Goal: Download file/media

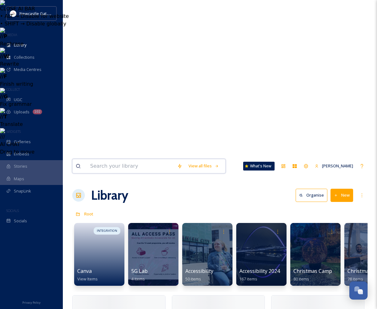
click at [105, 159] on input at bounding box center [130, 166] width 87 height 14
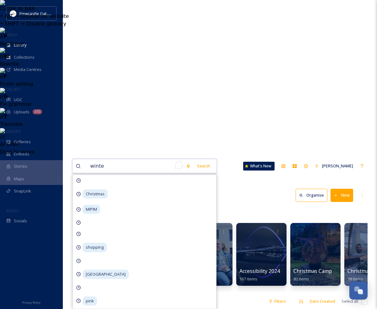
type input "winter"
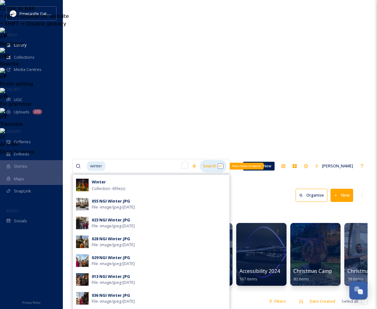
click at [211, 160] on div "Search Press Enter to search" at bounding box center [213, 166] width 27 height 12
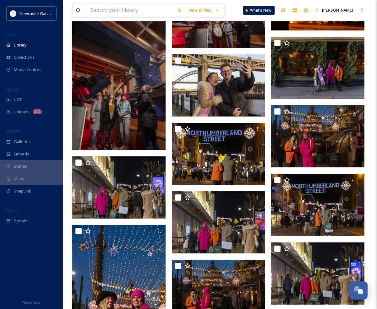
scroll to position [722, 0]
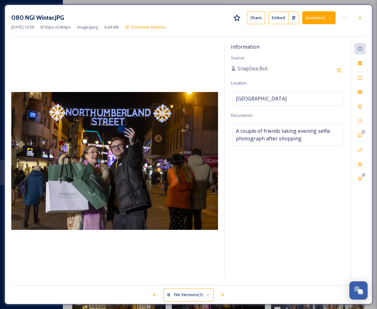
drag, startPoint x: 331, startPoint y: 17, endPoint x: 332, endPoint y: 24, distance: 6.7
click at [331, 17] on icon at bounding box center [330, 18] width 4 height 4
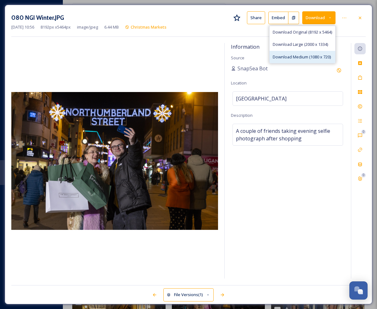
drag, startPoint x: 311, startPoint y: 55, endPoint x: 307, endPoint y: 58, distance: 4.7
click at [311, 55] on span "Download Medium (1080 x 720)" at bounding box center [302, 57] width 58 height 6
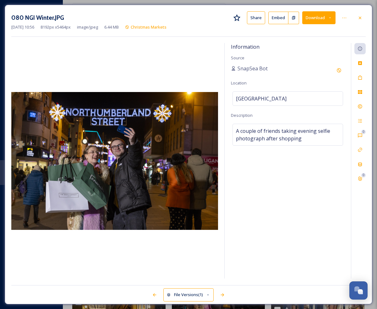
drag, startPoint x: 361, startPoint y: 18, endPoint x: 303, endPoint y: 16, distance: 58.5
click at [360, 18] on icon at bounding box center [360, 17] width 3 height 3
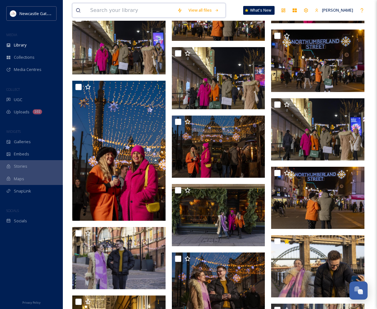
click at [136, 13] on input at bounding box center [130, 10] width 87 height 14
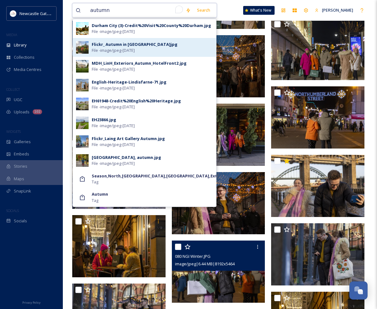
type input "autumn"
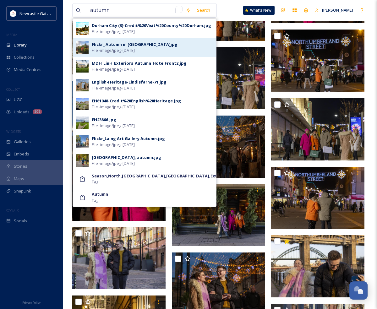
click at [139, 47] on div "Flickr_ Autumn in [GEOGRAPHIC_DATA]jpg" at bounding box center [135, 45] width 86 height 6
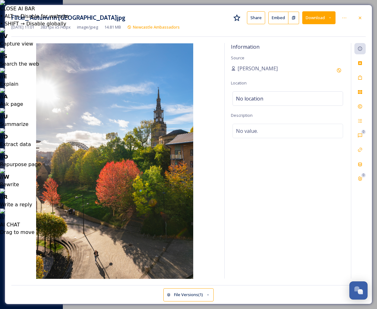
click at [331, 20] on button "Download" at bounding box center [319, 17] width 33 height 13
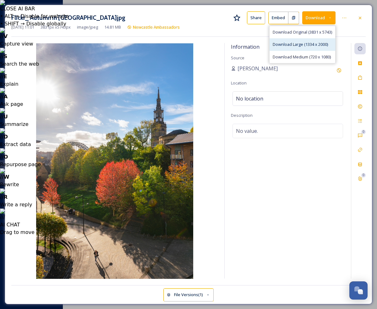
click at [320, 42] on span "Download Large (1334 x 2000)" at bounding box center [300, 45] width 55 height 6
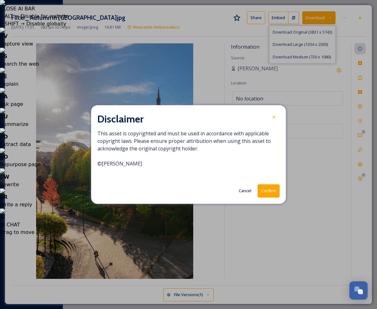
click at [266, 196] on button "Confirm" at bounding box center [269, 191] width 22 height 13
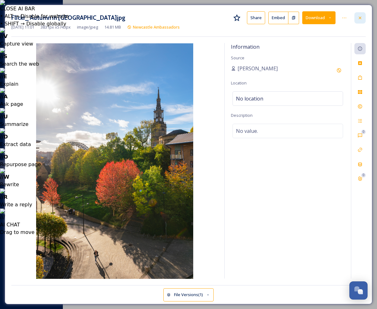
click at [362, 17] on icon at bounding box center [360, 17] width 5 height 5
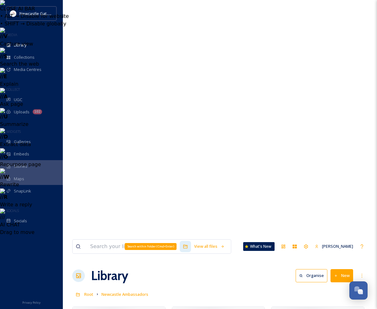
click at [161, 243] on div "Search within Folder (Cmd+Enter)" at bounding box center [151, 246] width 52 height 7
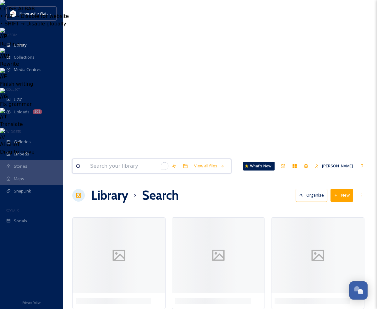
click at [112, 159] on input "To enrich screen reader interactions, please activate Accessibility in Grammarl…" at bounding box center [127, 166] width 81 height 14
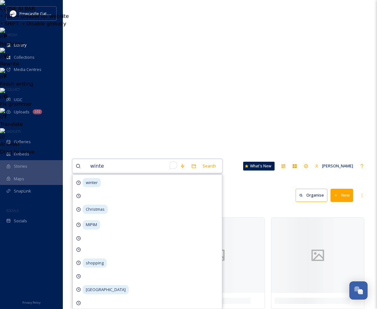
type input "winter"
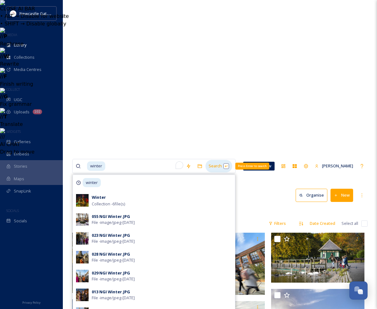
click at [213, 160] on div "Search Press Enter to search" at bounding box center [219, 166] width 27 height 12
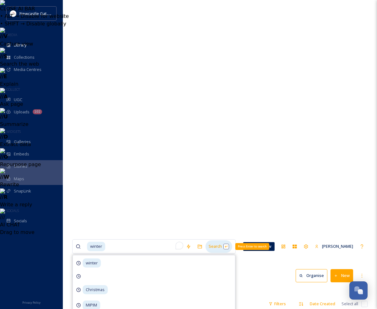
scroll to position [2, 0]
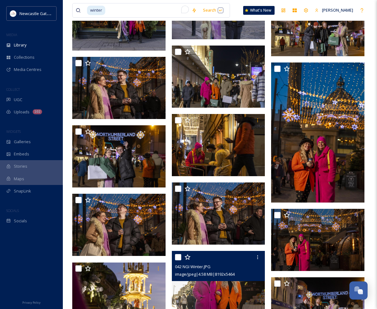
scroll to position [1861, 0]
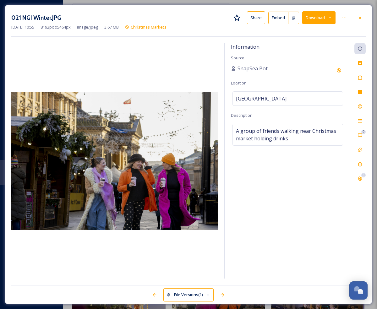
click at [335, 14] on button "Download" at bounding box center [319, 17] width 33 height 13
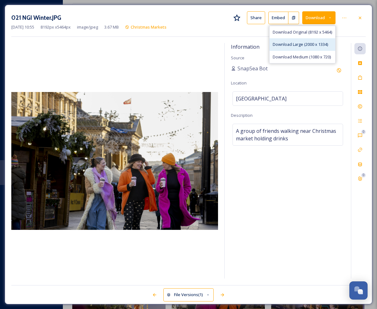
click at [319, 42] on span "Download Large (2000 x 1334)" at bounding box center [300, 45] width 55 height 6
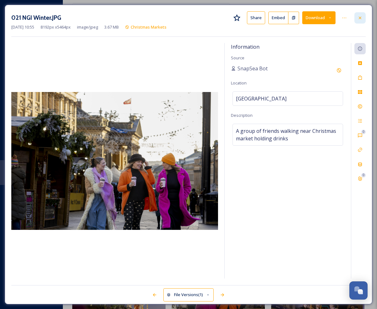
click at [362, 15] on icon at bounding box center [360, 17] width 5 height 5
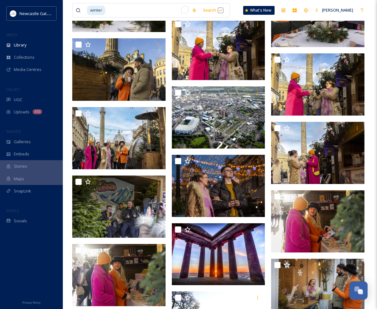
scroll to position [3040, 0]
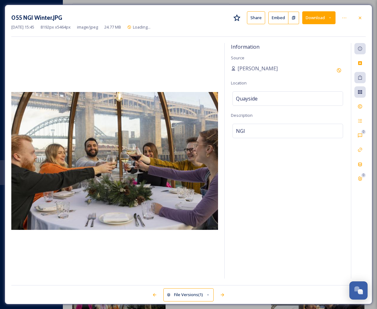
click at [335, 18] on button "Download" at bounding box center [319, 17] width 33 height 13
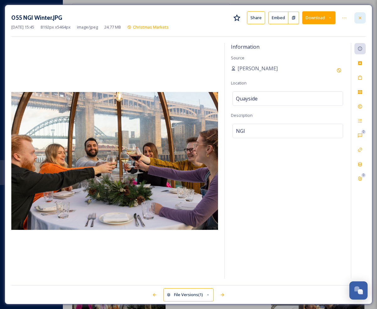
click at [356, 19] on div at bounding box center [360, 17] width 11 height 11
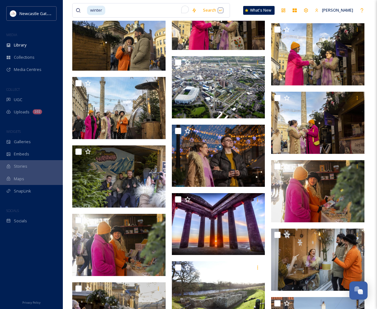
scroll to position [2851, 0]
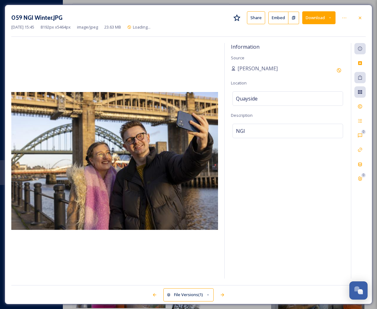
click at [332, 19] on icon at bounding box center [330, 18] width 4 height 4
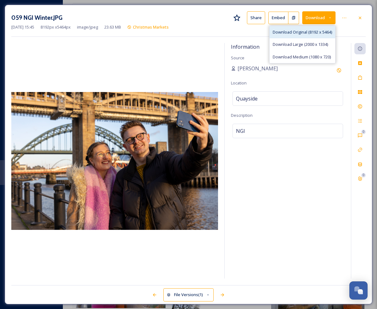
click at [314, 32] on span "Download Original (8192 x 5464)" at bounding box center [302, 32] width 59 height 6
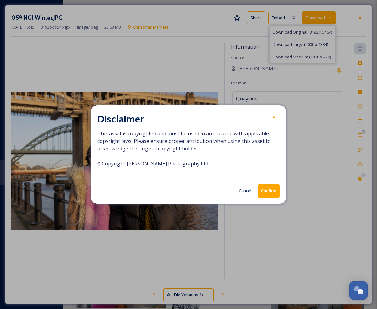
click at [273, 191] on button "Confirm" at bounding box center [269, 191] width 22 height 13
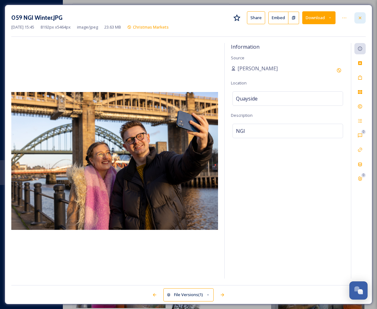
click at [359, 15] on icon at bounding box center [360, 17] width 5 height 5
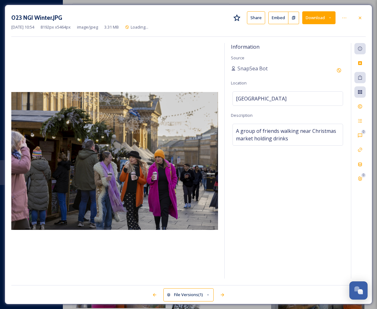
click at [332, 21] on button "Download" at bounding box center [319, 17] width 33 height 13
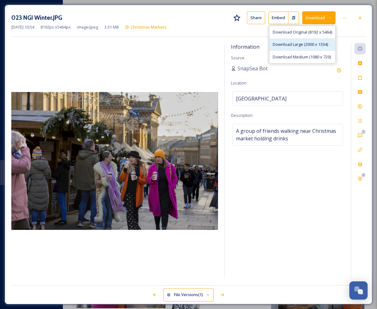
click at [326, 44] on span "Download Large (2000 x 1334)" at bounding box center [300, 45] width 55 height 6
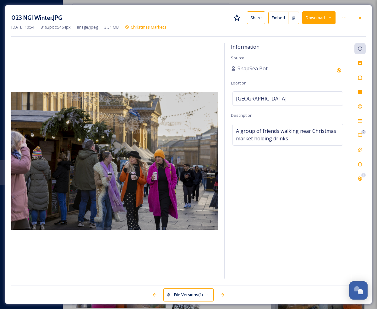
drag, startPoint x: 363, startPoint y: 15, endPoint x: 169, endPoint y: 29, distance: 194.2
click at [362, 15] on icon at bounding box center [360, 17] width 5 height 5
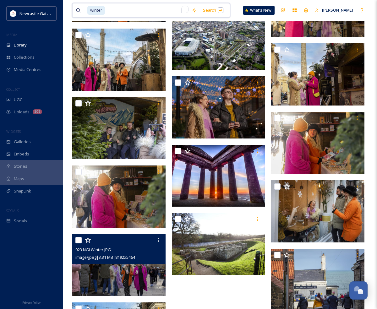
drag, startPoint x: 135, startPoint y: 9, endPoint x: 66, endPoint y: 9, distance: 69.2
type input "w"
type input "[DATE]"
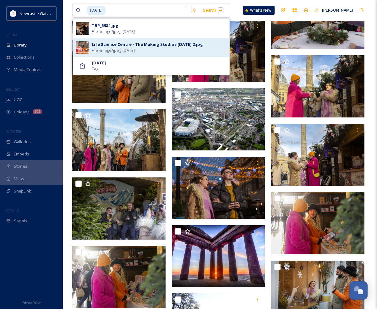
click at [151, 43] on div "Life Science Centre - The Making Studios [DATE] 2.jpg" at bounding box center [147, 45] width 111 height 6
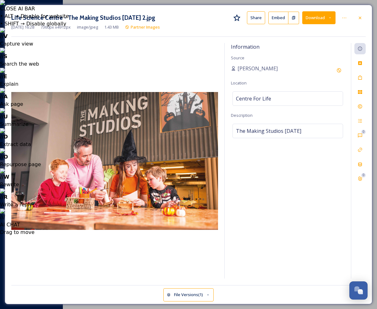
click at [330, 20] on button "Download" at bounding box center [319, 17] width 33 height 13
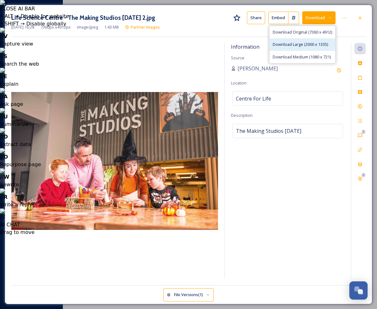
click at [321, 42] on span "Download Large (2000 x 1335)" at bounding box center [300, 45] width 55 height 6
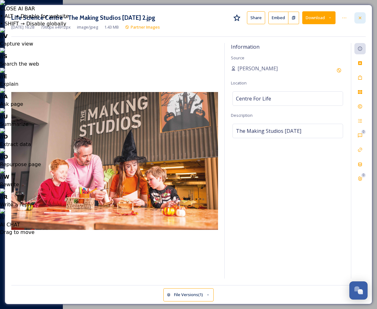
drag, startPoint x: 367, startPoint y: 19, endPoint x: 363, endPoint y: 18, distance: 4.1
click at [366, 19] on div "Life Science Centre - The Making Studios [DATE] 2.jpg Share Embed Download [DAT…" at bounding box center [189, 155] width 368 height 300
drag, startPoint x: 361, startPoint y: 18, endPoint x: 365, endPoint y: 17, distance: 4.2
click at [361, 18] on icon at bounding box center [360, 17] width 5 height 5
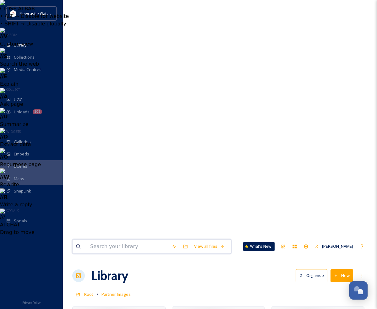
click at [124, 240] on input at bounding box center [127, 247] width 81 height 14
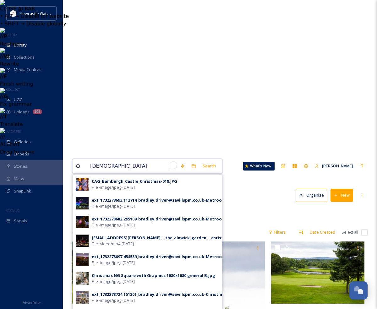
type input "christmas"
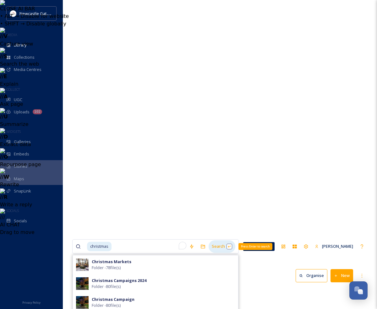
click at [225, 241] on div "Search Press Enter to search" at bounding box center [222, 247] width 27 height 12
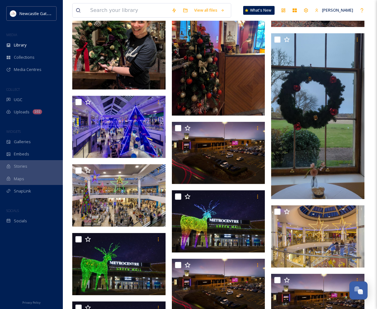
scroll to position [1655, 0]
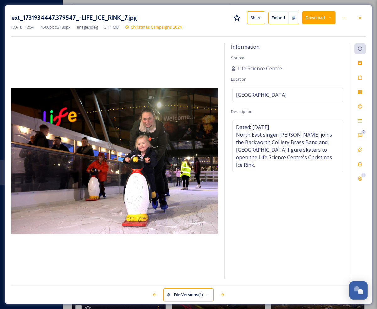
click at [334, 14] on button "Download" at bounding box center [319, 17] width 33 height 13
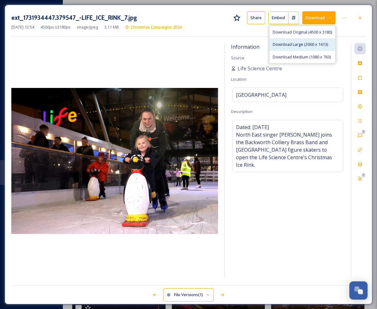
click at [311, 46] on span "Download Large (2000 x 1413)" at bounding box center [300, 45] width 55 height 6
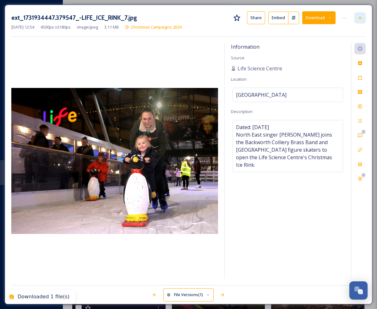
click at [363, 15] on div at bounding box center [360, 17] width 11 height 11
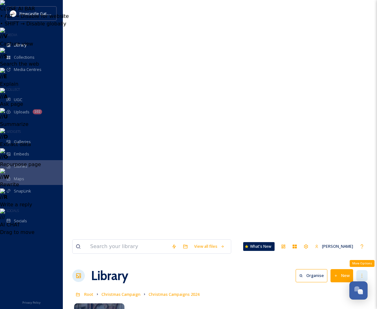
click at [360, 270] on div "More Options" at bounding box center [362, 275] width 11 height 11
